Goal: Information Seeking & Learning: Learn about a topic

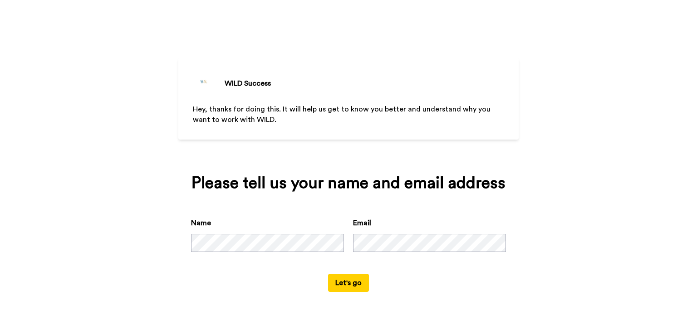
scroll to position [2, 0]
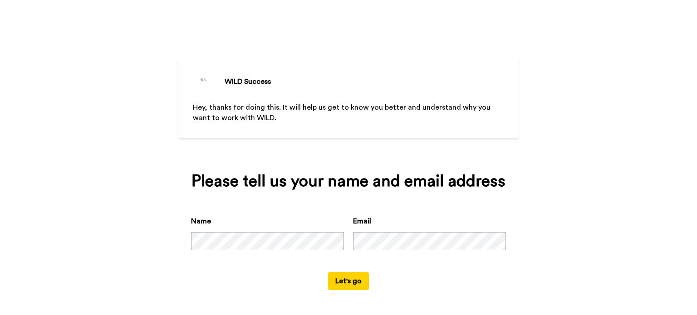
click at [343, 283] on button "Let's go" at bounding box center [348, 281] width 41 height 18
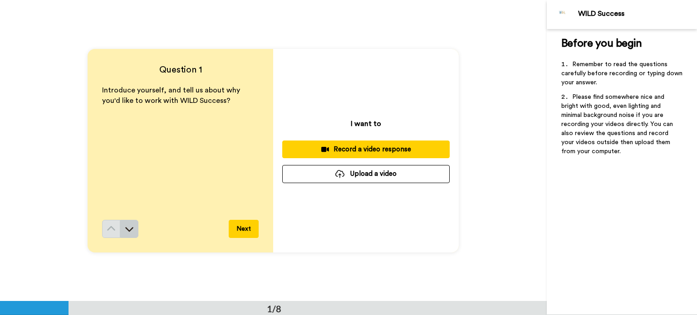
click at [127, 230] on icon at bounding box center [130, 229] width 8 height 5
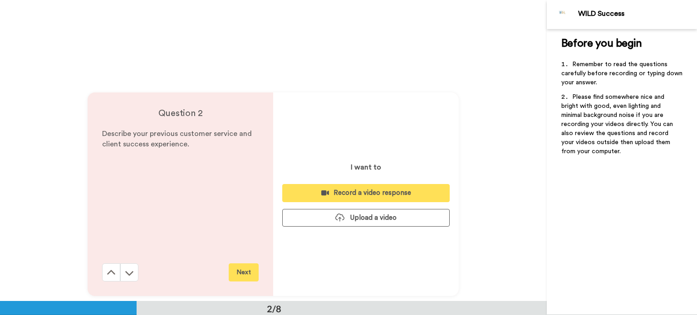
scroll to position [301, 0]
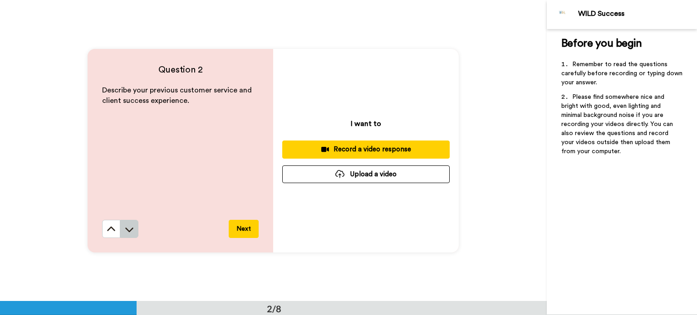
click at [127, 230] on icon at bounding box center [130, 230] width 8 height 5
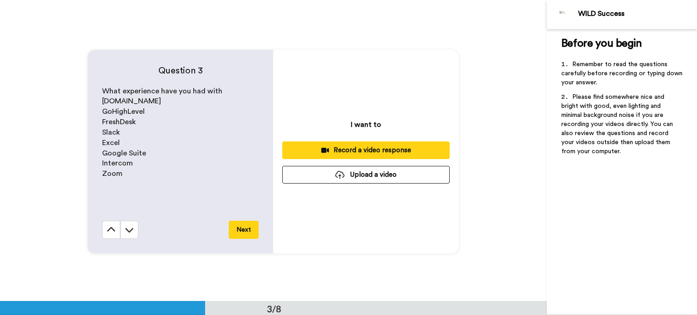
scroll to position [603, 0]
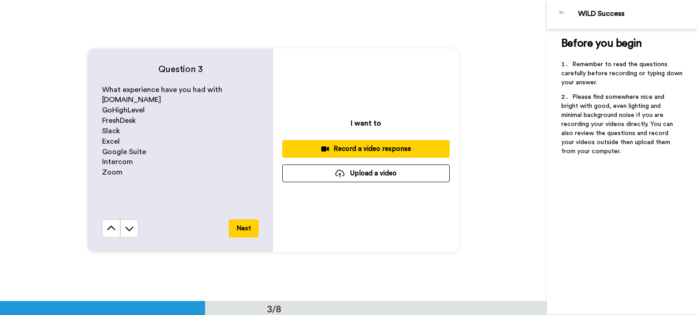
click at [127, 230] on icon at bounding box center [130, 229] width 8 height 5
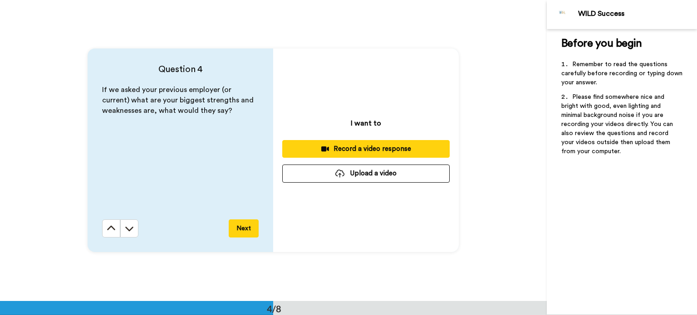
scroll to position [905, 0]
click at [127, 230] on icon at bounding box center [130, 229] width 8 height 5
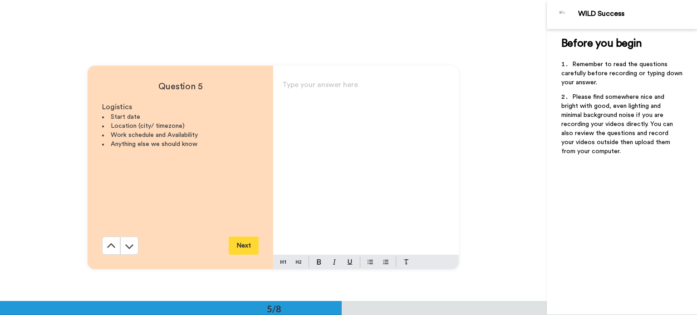
scroll to position [1206, 0]
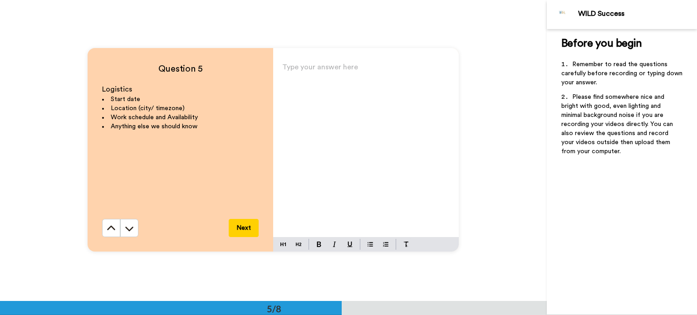
click at [127, 230] on icon at bounding box center [130, 229] width 8 height 5
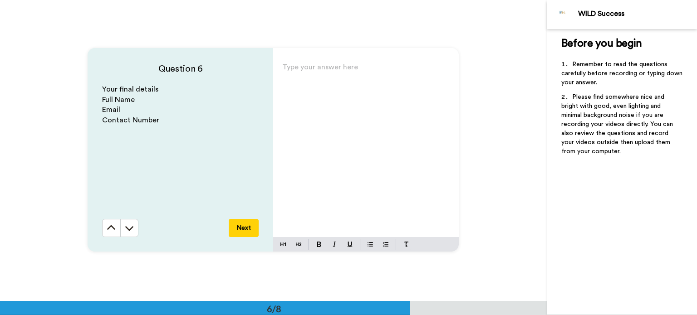
scroll to position [1508, 0]
click at [127, 230] on icon at bounding box center [130, 228] width 8 height 5
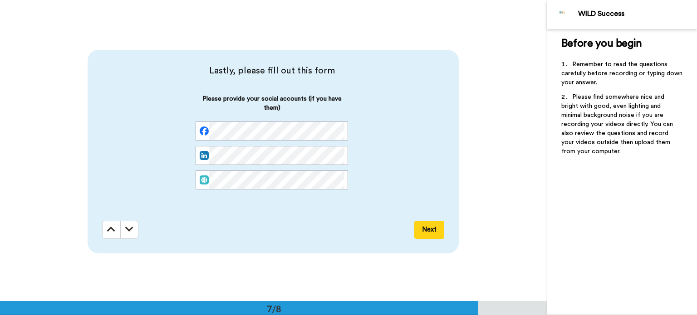
scroll to position [1809, 0]
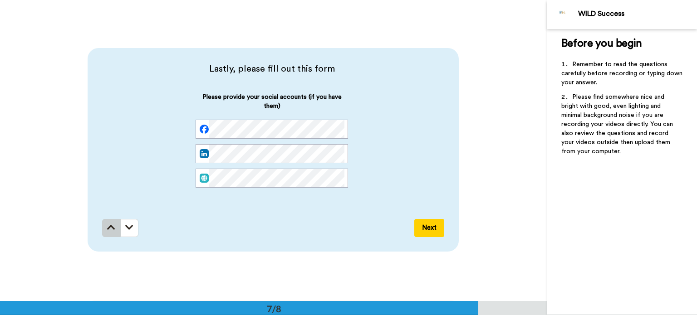
click at [107, 229] on icon at bounding box center [111, 227] width 8 height 9
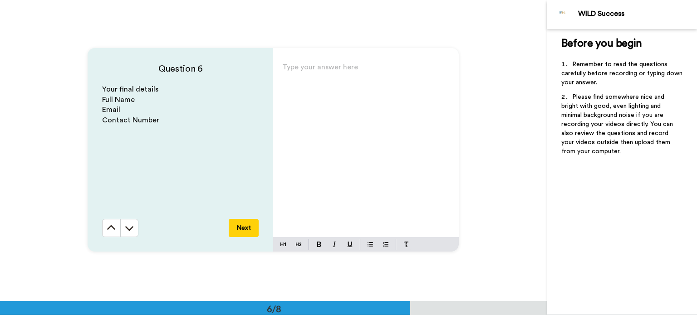
scroll to position [1508, 0]
click at [108, 229] on icon at bounding box center [112, 227] width 8 height 5
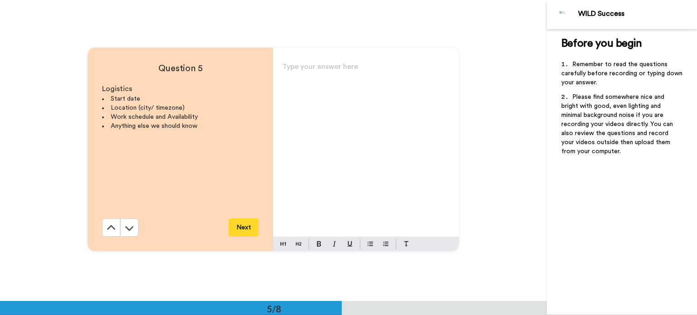
scroll to position [1206, 0]
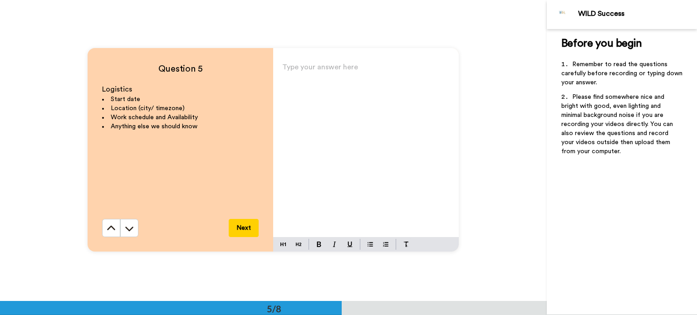
click at [108, 229] on icon at bounding box center [112, 228] width 8 height 5
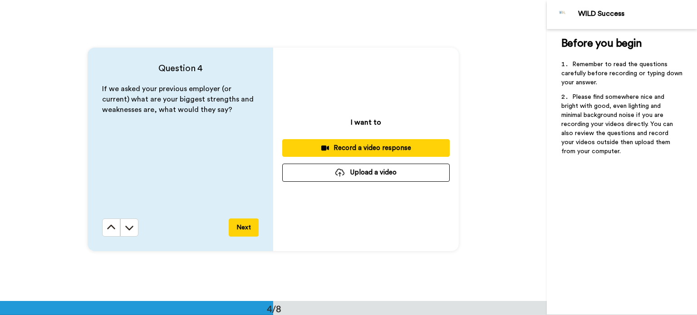
scroll to position [905, 0]
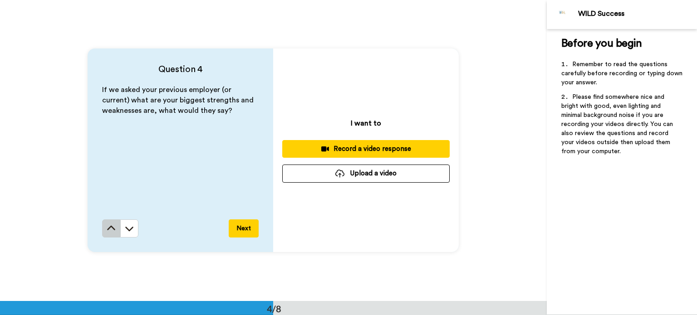
click at [108, 230] on icon at bounding box center [112, 228] width 8 height 5
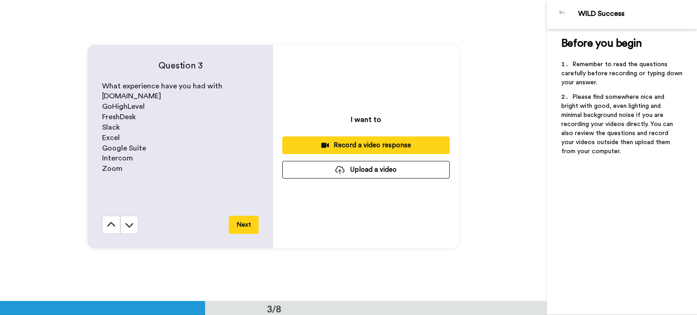
scroll to position [603, 0]
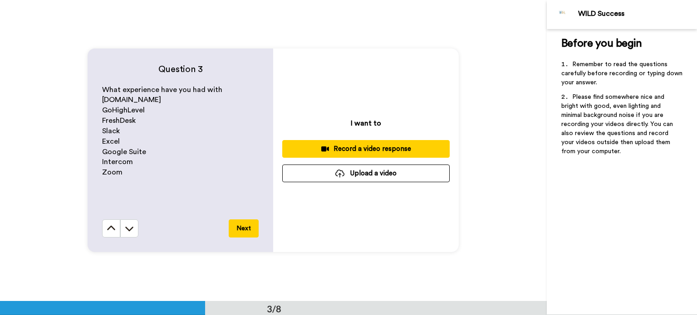
click at [108, 230] on icon at bounding box center [112, 228] width 8 height 5
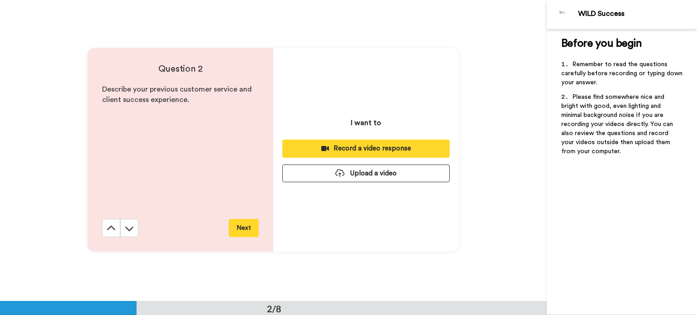
scroll to position [301, 0]
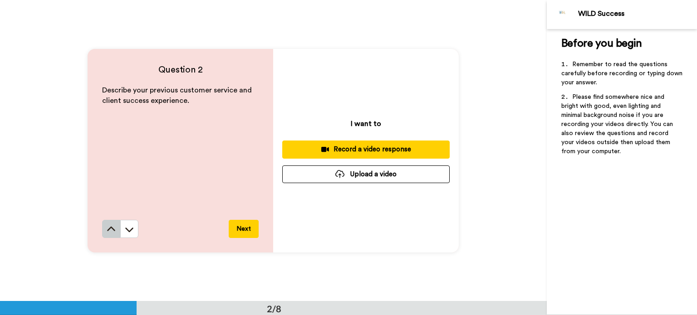
click at [107, 230] on icon at bounding box center [111, 229] width 9 height 9
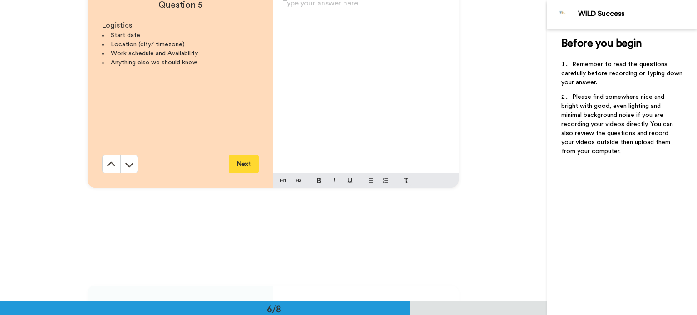
scroll to position [1497, 0]
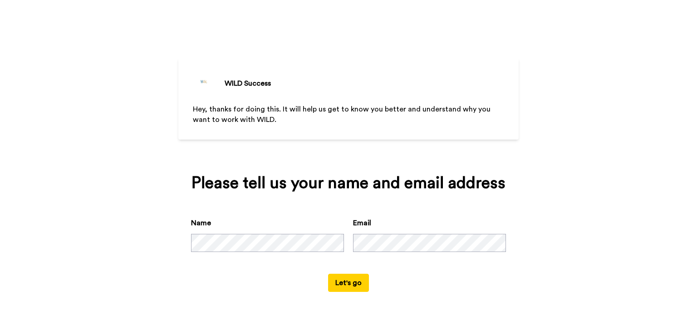
drag, startPoint x: 0, startPoint y: 0, endPoint x: 508, endPoint y: 36, distance: 509.3
click at [507, 37] on div "WILD Success Hey, thanks for doing this. It will help us get to know you better…" at bounding box center [348, 159] width 340 height 318
drag, startPoint x: 663, startPoint y: 0, endPoint x: 540, endPoint y: 34, distance: 127.6
click at [533, 40] on div "WILD Success Hey, thanks for doing this. It will help us get to know you better…" at bounding box center [348, 157] width 697 height 315
drag, startPoint x: 592, startPoint y: 0, endPoint x: 516, endPoint y: 70, distance: 102.4
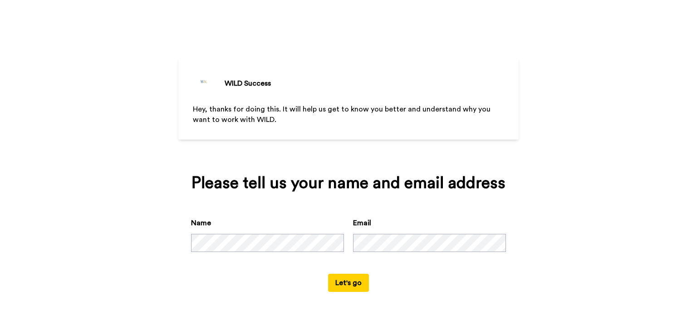
click at [516, 70] on div "WILD Success Hey, thanks for doing this. It will help us get to know you better…" at bounding box center [348, 157] width 697 height 315
